Goal: Navigation & Orientation: Find specific page/section

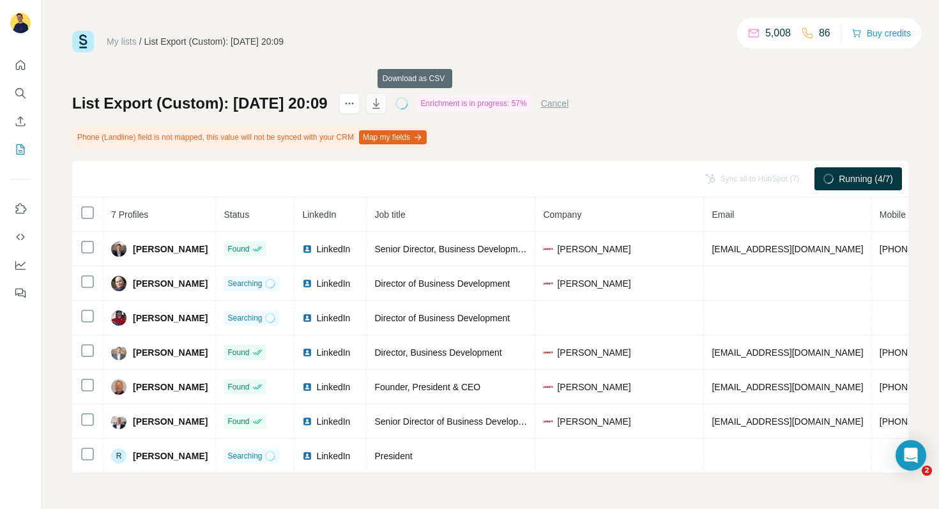
click at [383, 103] on icon "button" at bounding box center [376, 103] width 13 height 13
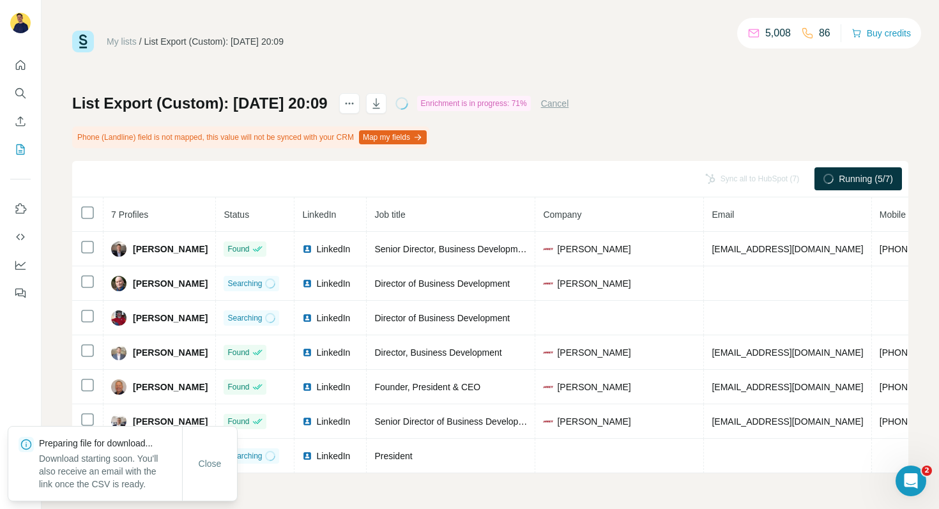
click at [536, 60] on div "My lists / List Export (Custom): 22/08/2025 20:09 5,008 86 Buy credits List Exp…" at bounding box center [490, 252] width 837 height 443
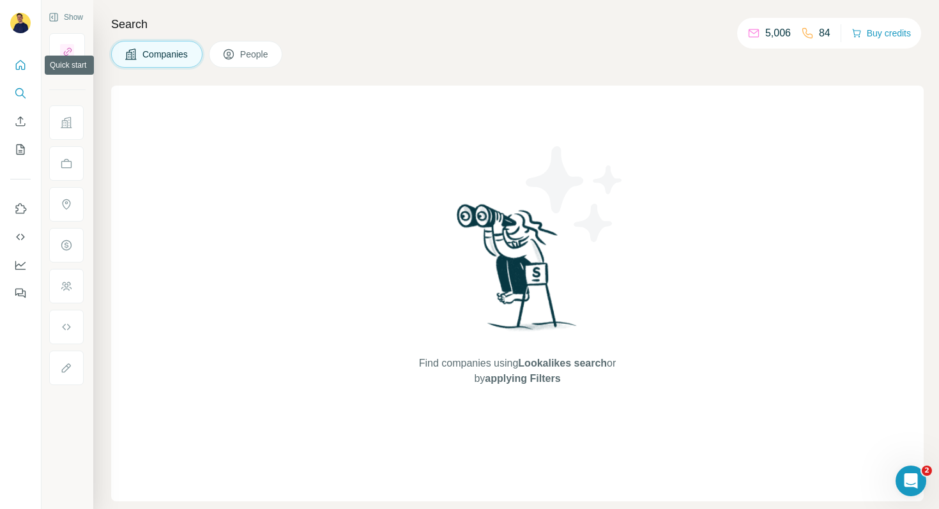
click at [27, 63] on button "Quick start" at bounding box center [20, 65] width 20 height 23
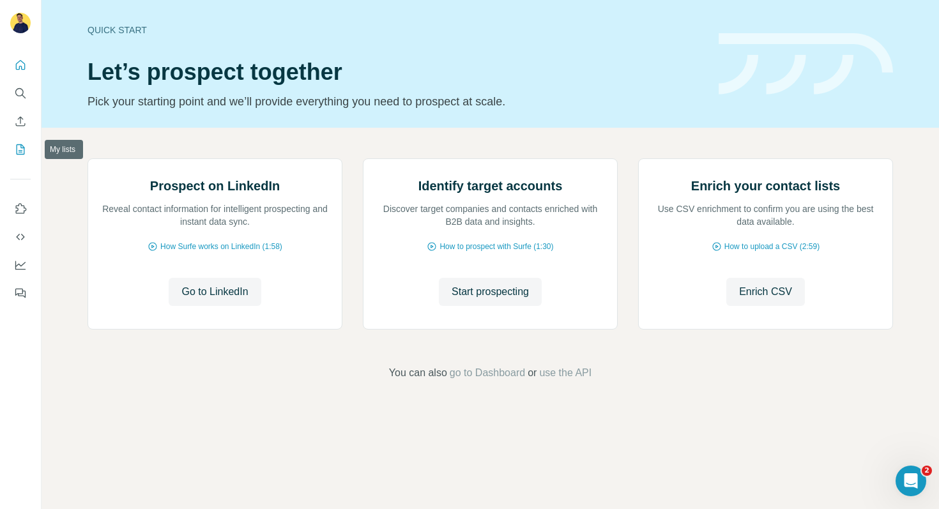
click at [24, 148] on icon "My lists" at bounding box center [22, 148] width 6 height 8
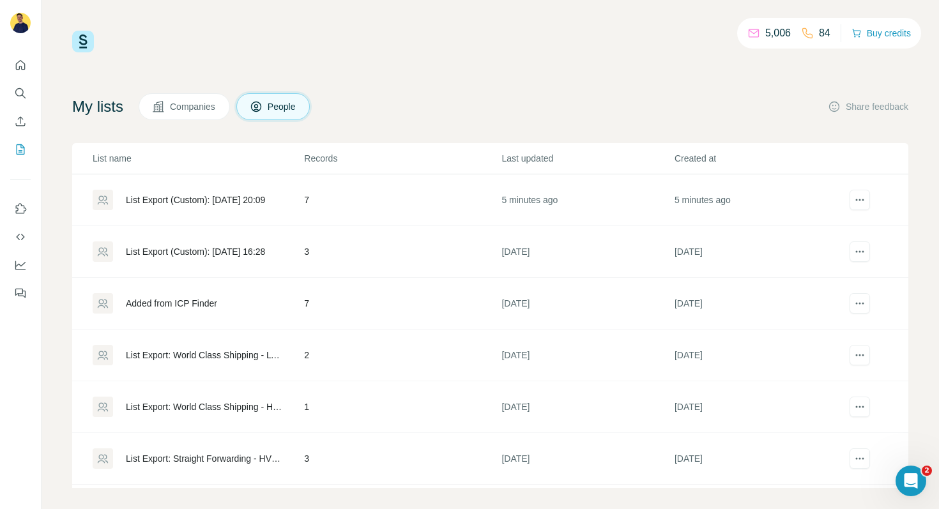
click at [229, 199] on div "List Export (Custom): [DATE] 20:09" at bounding box center [195, 200] width 139 height 13
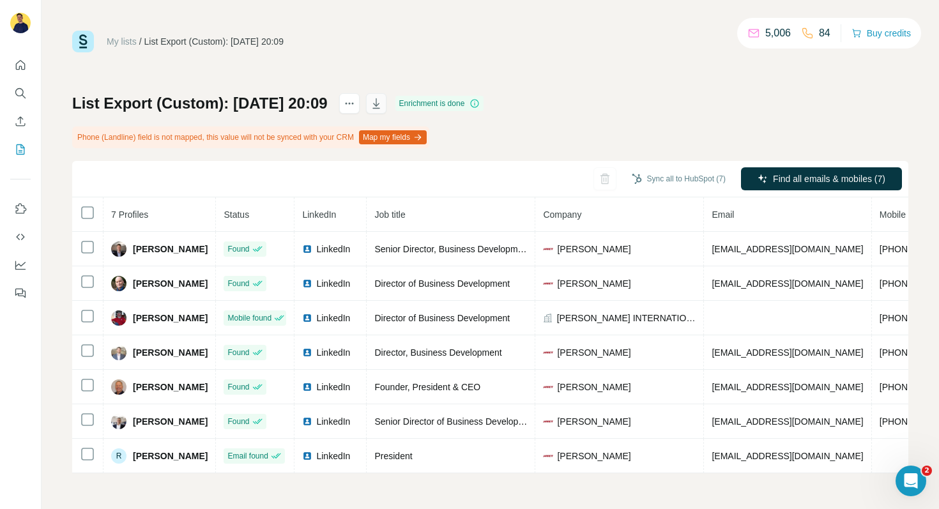
click at [383, 100] on icon "button" at bounding box center [376, 103] width 13 height 13
click at [128, 38] on link "My lists" at bounding box center [122, 41] width 30 height 10
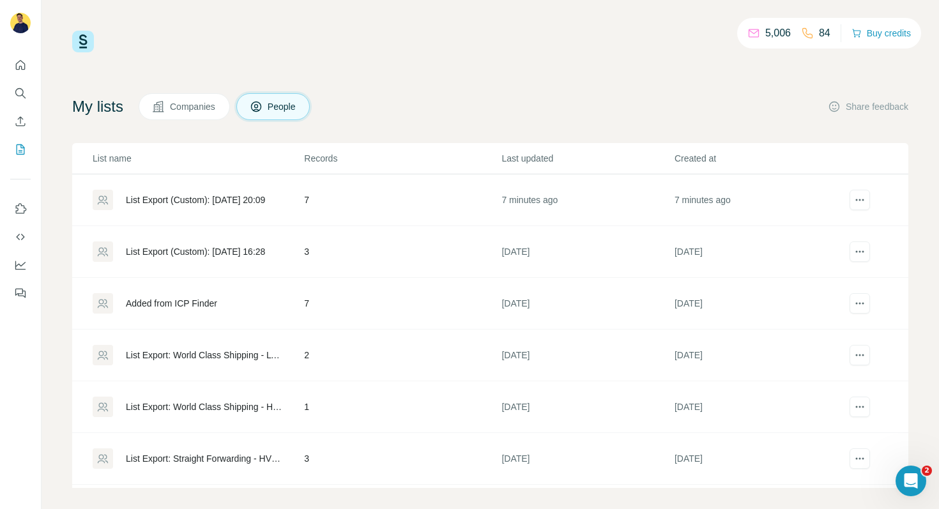
click at [211, 302] on div "Added from ICP Finder" at bounding box center [171, 303] width 91 height 13
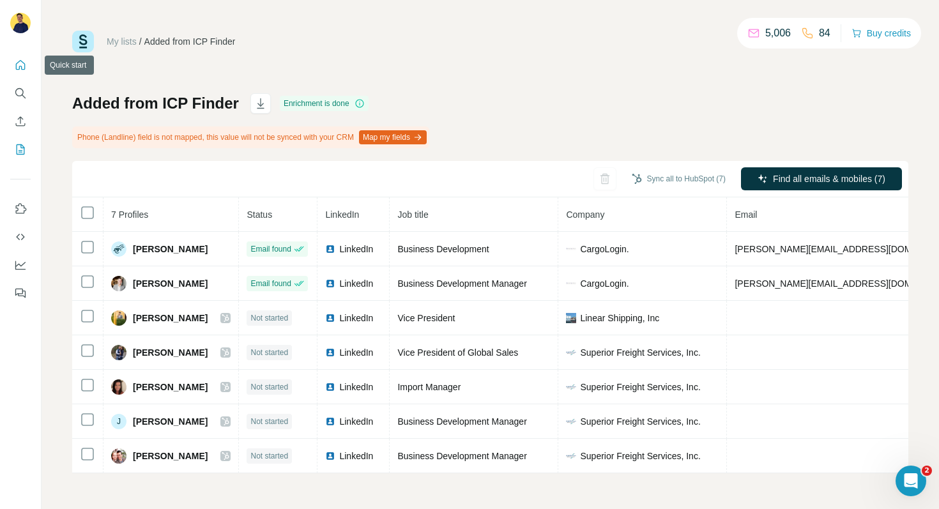
click at [18, 63] on icon "Quick start" at bounding box center [20, 65] width 13 height 13
